Goal: Information Seeking & Learning: Compare options

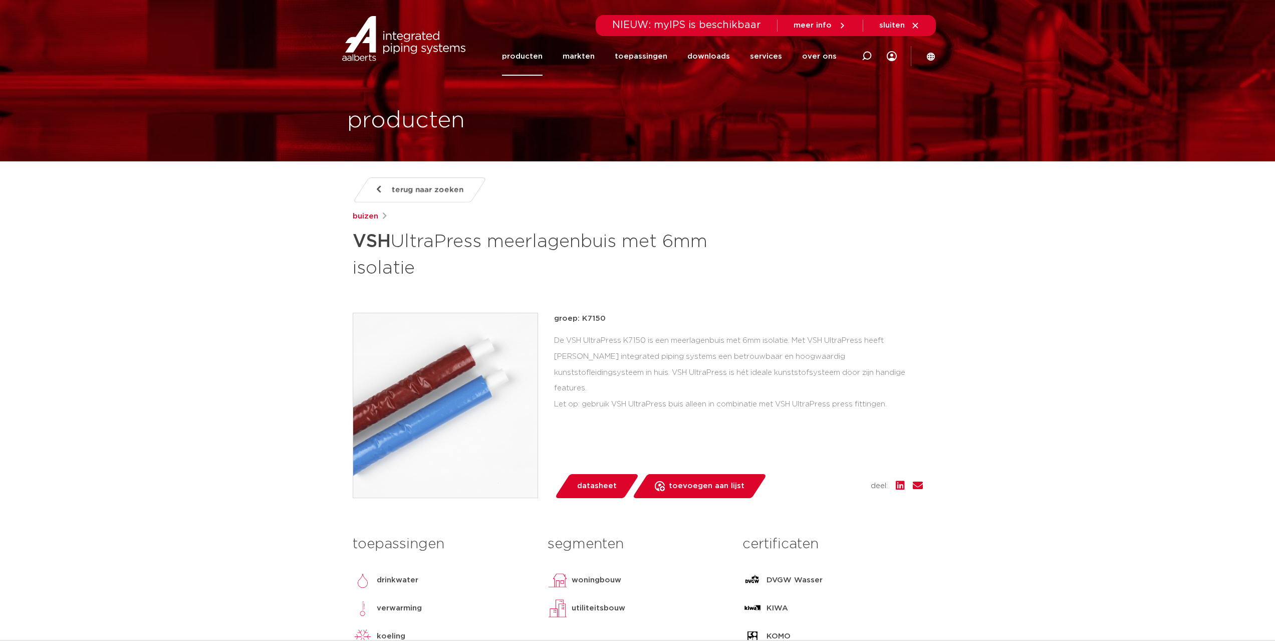
scroll to position [150, 0]
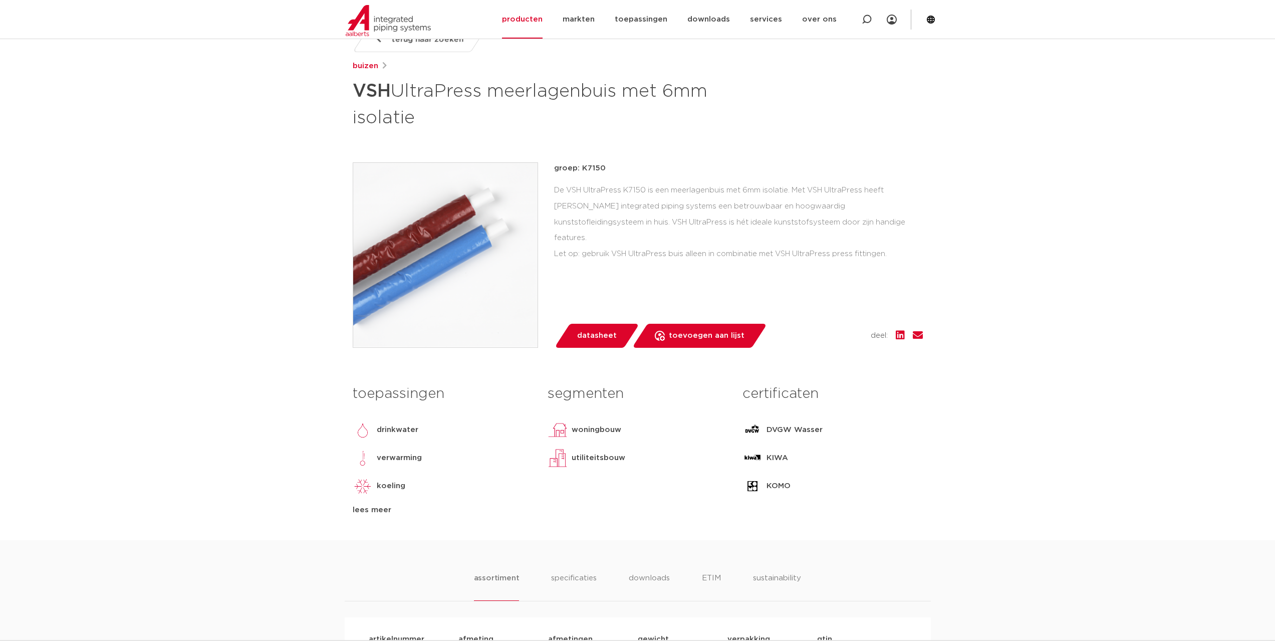
click at [590, 336] on span "datasheet" at bounding box center [597, 336] width 40 height 16
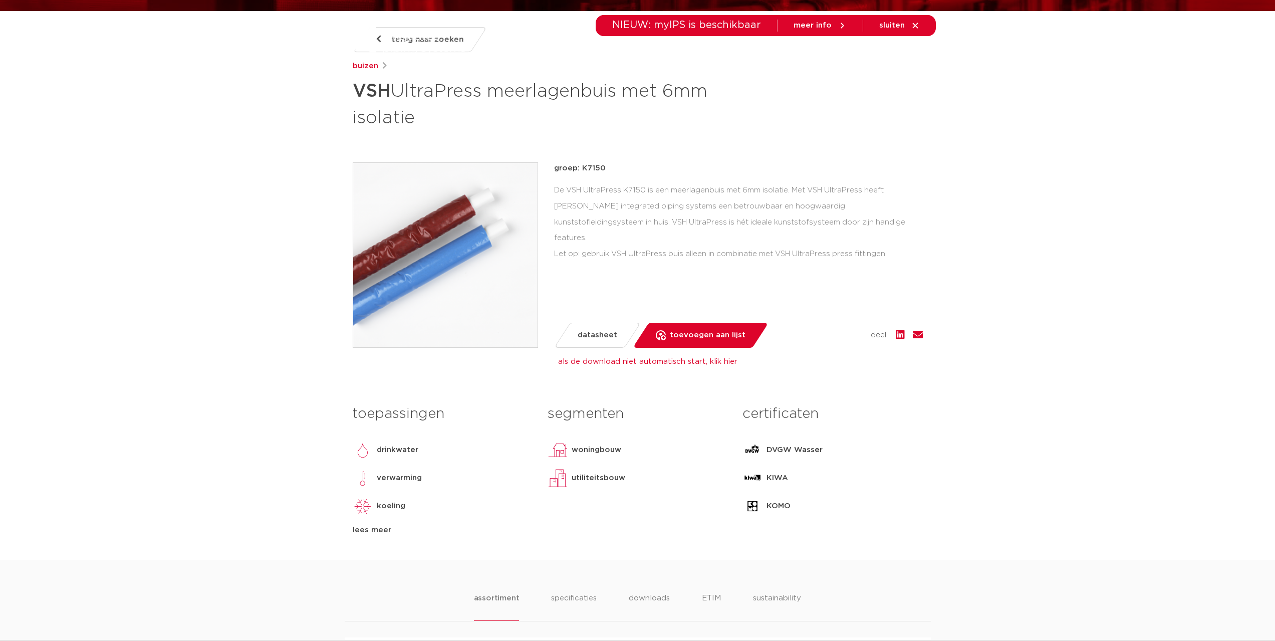
scroll to position [0, 0]
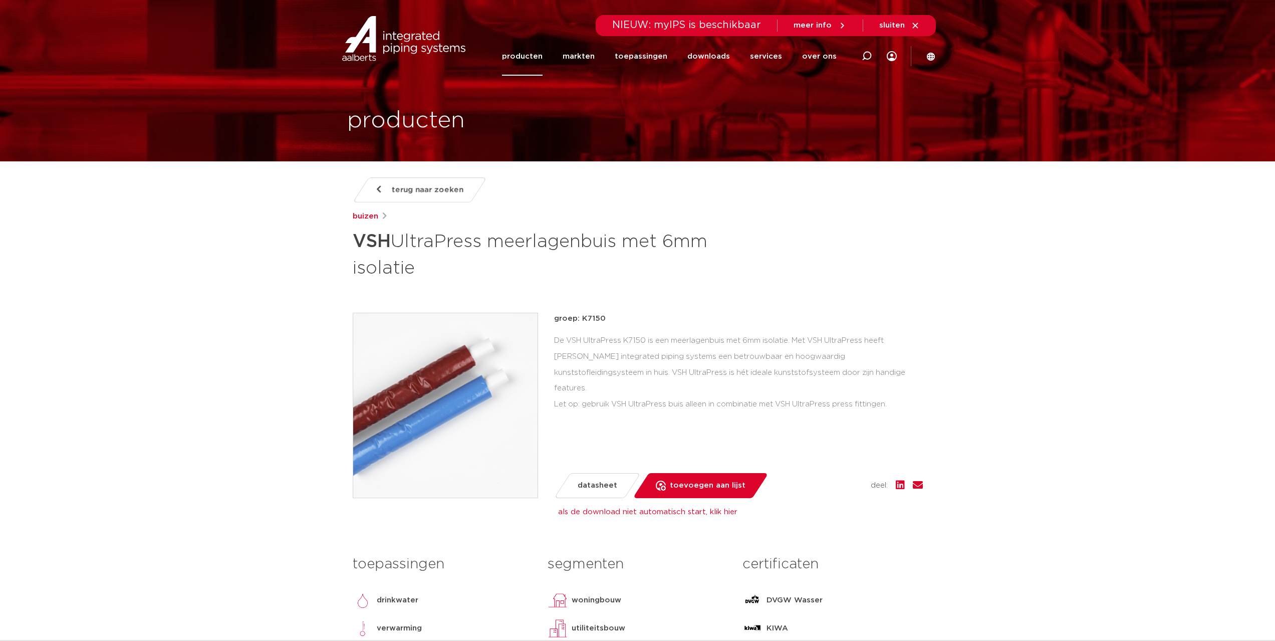
click at [541, 54] on link "producten" at bounding box center [522, 56] width 41 height 39
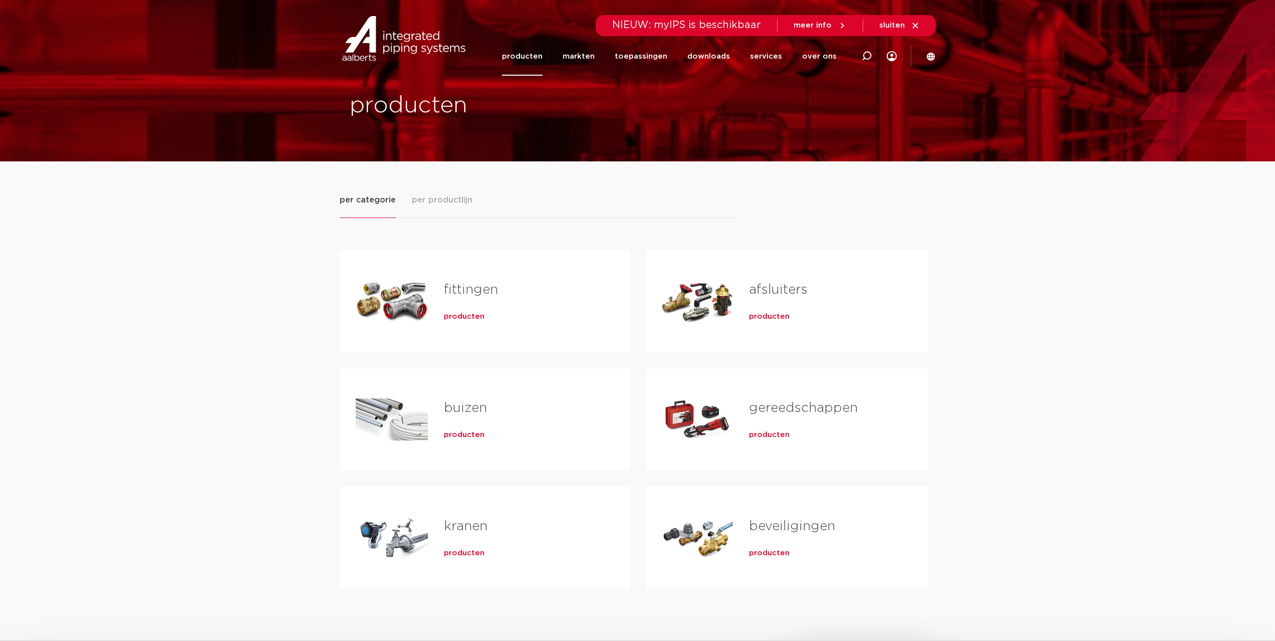
click at [457, 404] on link "buizen" at bounding box center [465, 407] width 43 height 13
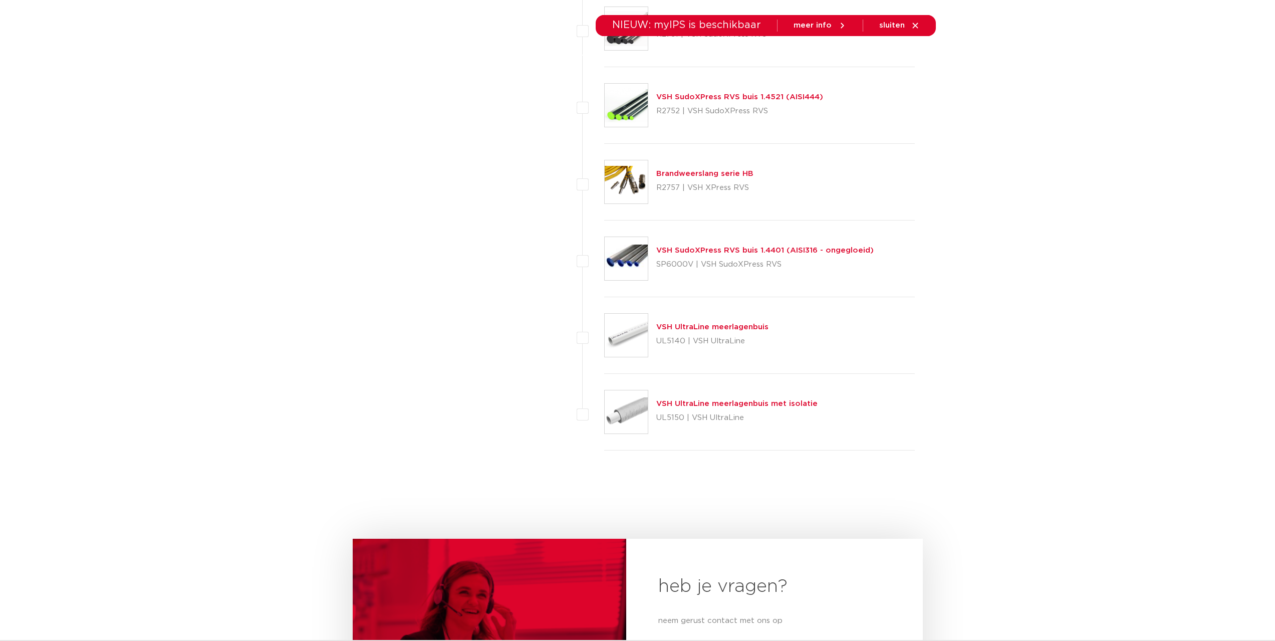
click at [685, 402] on link "VSH UltraLine meerlagenbuis met isolatie" at bounding box center [736, 404] width 161 height 8
click at [699, 328] on link "VSH UltraLine meerlagenbuis" at bounding box center [712, 327] width 112 height 8
